Goal: Transaction & Acquisition: Purchase product/service

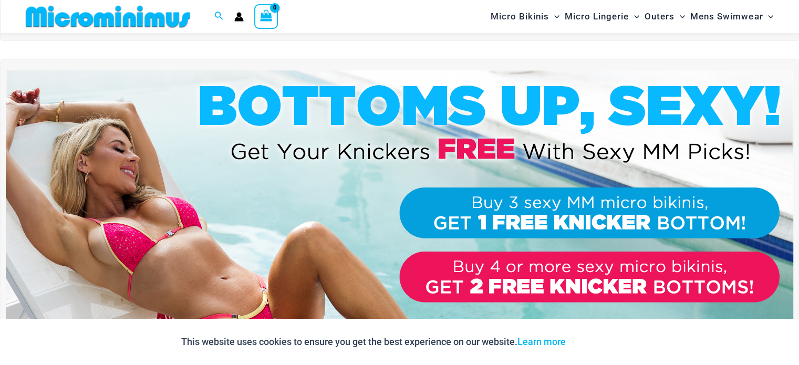
scroll to position [359, 0]
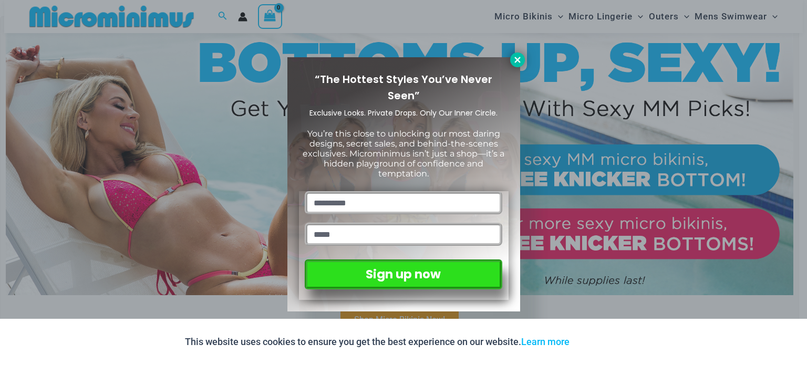
click at [514, 56] on icon at bounding box center [517, 59] width 9 height 9
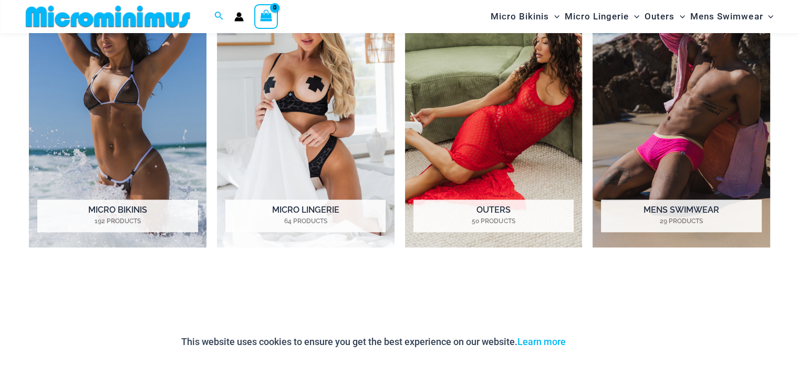
scroll to position [832, 0]
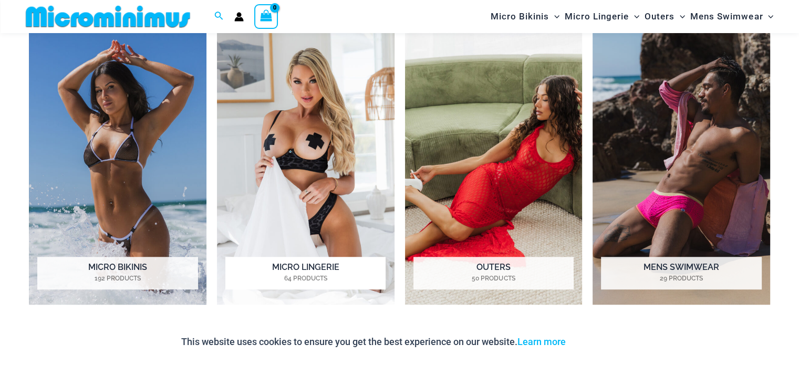
click at [283, 268] on h2 "Micro Lingerie 64 Products" at bounding box center [305, 273] width 160 height 33
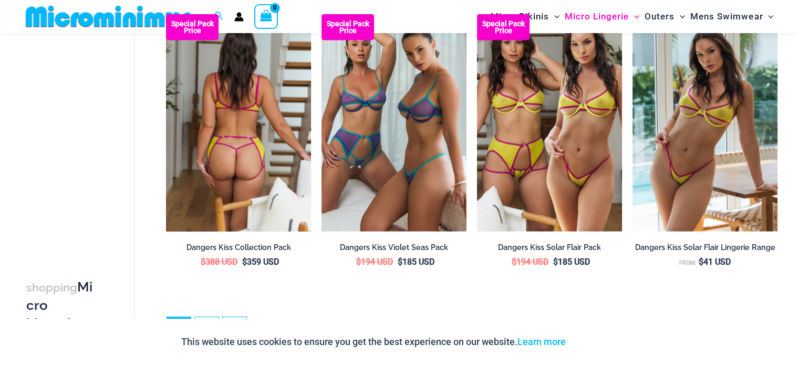
scroll to position [2485, 0]
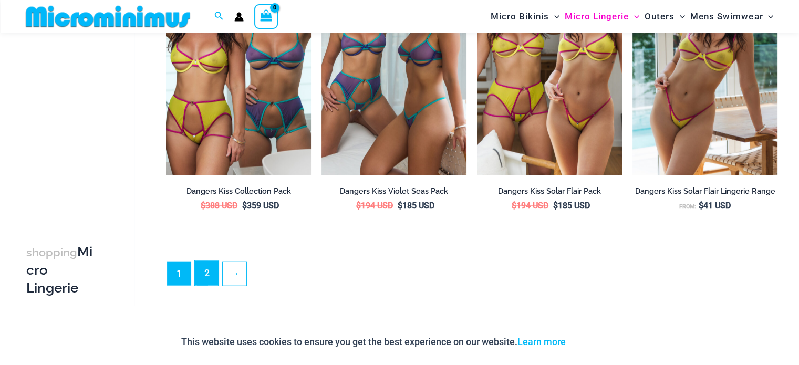
click at [201, 276] on link "2" at bounding box center [207, 273] width 24 height 25
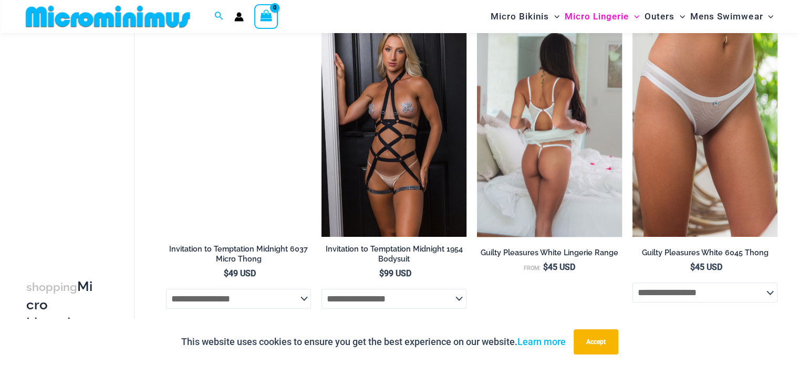
scroll to position [990, 0]
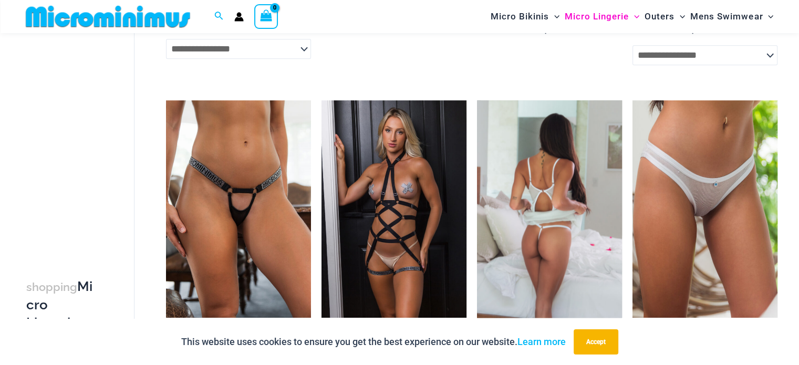
click at [609, 210] on img at bounding box center [549, 209] width 145 height 218
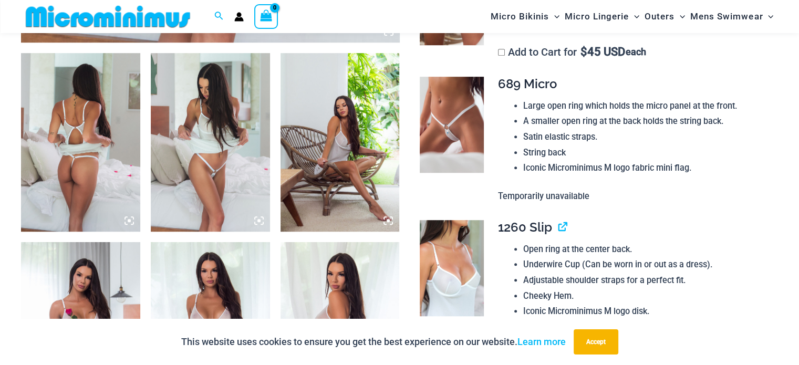
scroll to position [621, 0]
